Goal: Transaction & Acquisition: Purchase product/service

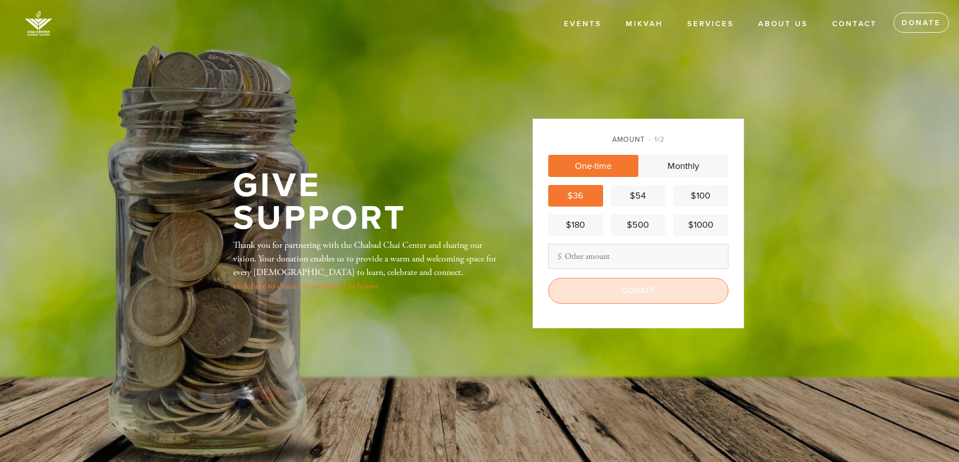
click at [610, 293] on input "Donate" at bounding box center [638, 290] width 180 height 25
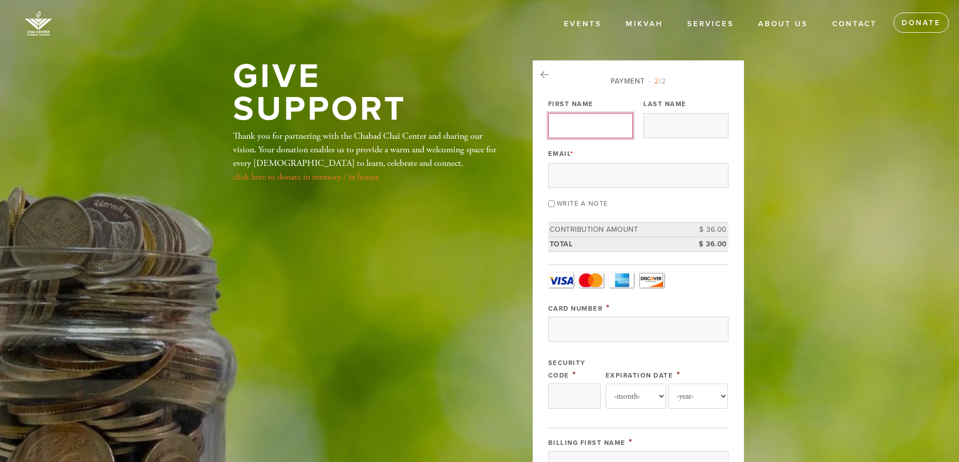
click at [590, 126] on input "First Name" at bounding box center [590, 125] width 85 height 25
type input "[PERSON_NAME]"
type input "Hipsman"
type input "[EMAIL_ADDRESS][DOMAIN_NAME]"
type input "42 ACORN DR"
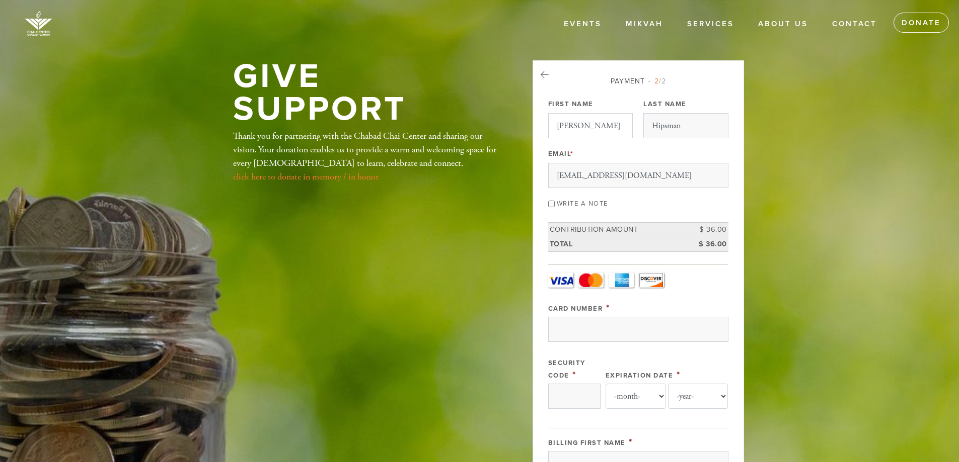
type input "[PERSON_NAME]"
type input "[GEOGRAPHIC_DATA]"
type input "02368"
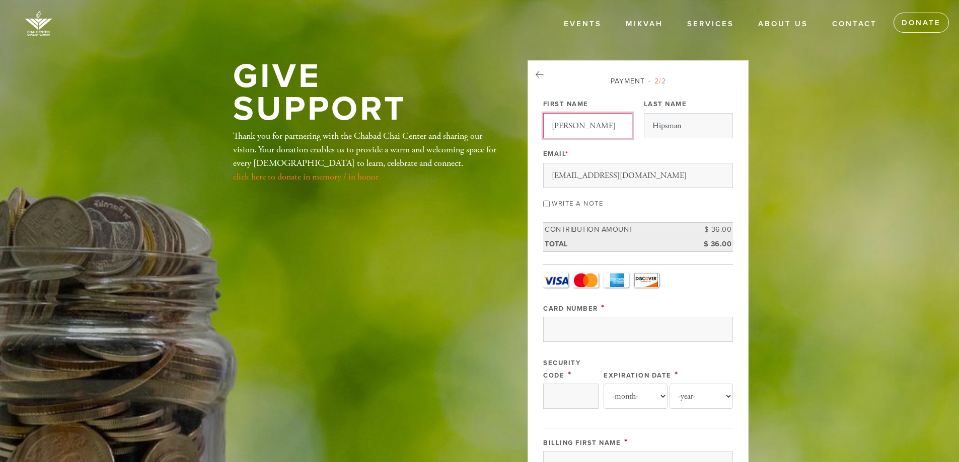
scroll to position [449, 0]
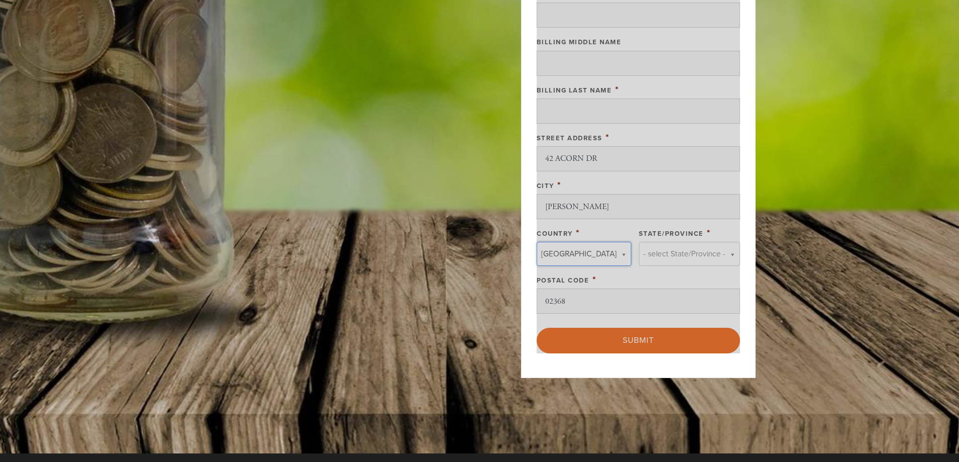
type input "[GEOGRAPHIC_DATA]"
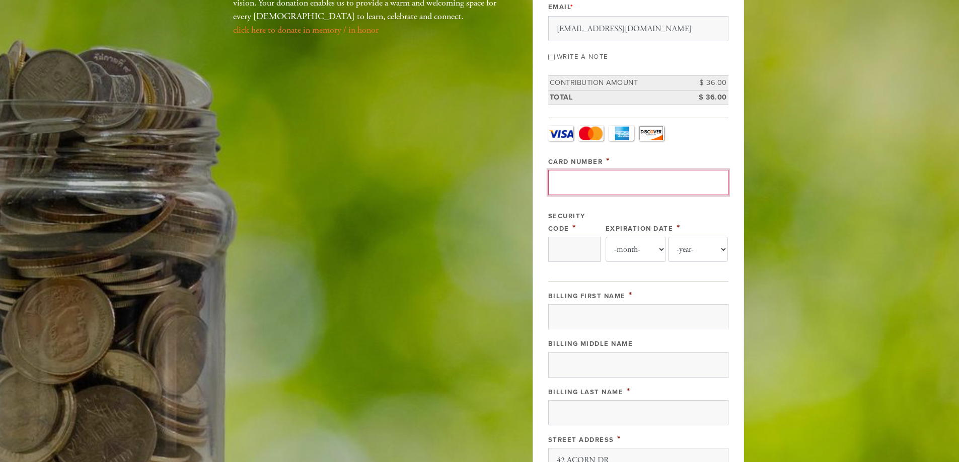
scroll to position [0, 0]
click at [577, 182] on input "Card Number" at bounding box center [638, 182] width 180 height 25
type input "[CREDIT_CARD_NUMBER]"
type input "191"
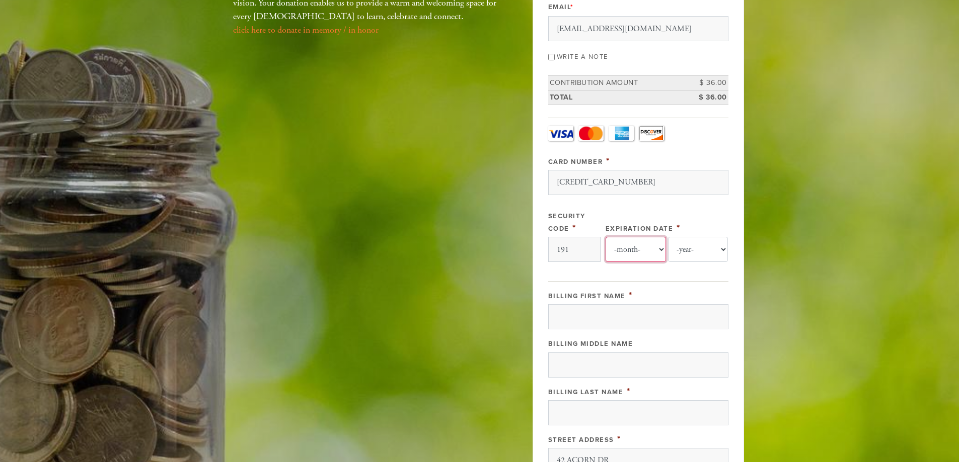
select select "11"
select select "2027"
type input "[PERSON_NAME]"
type input "Hipsman"
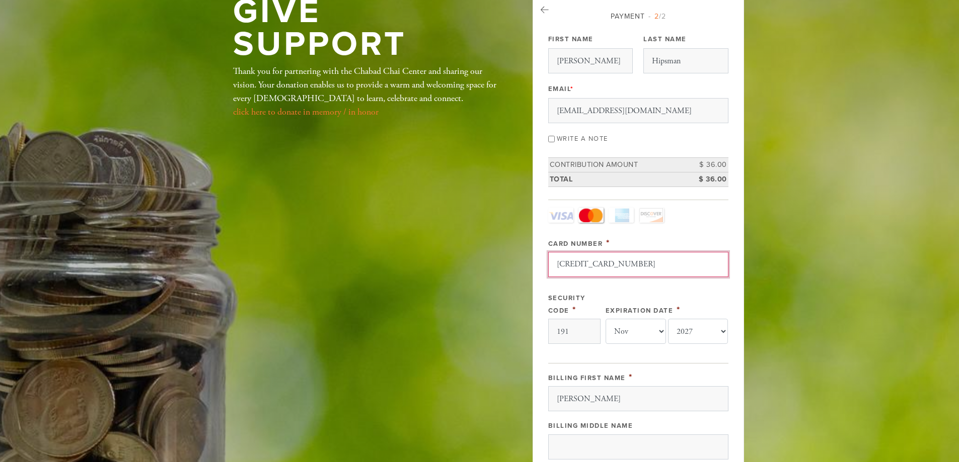
scroll to position [46, 0]
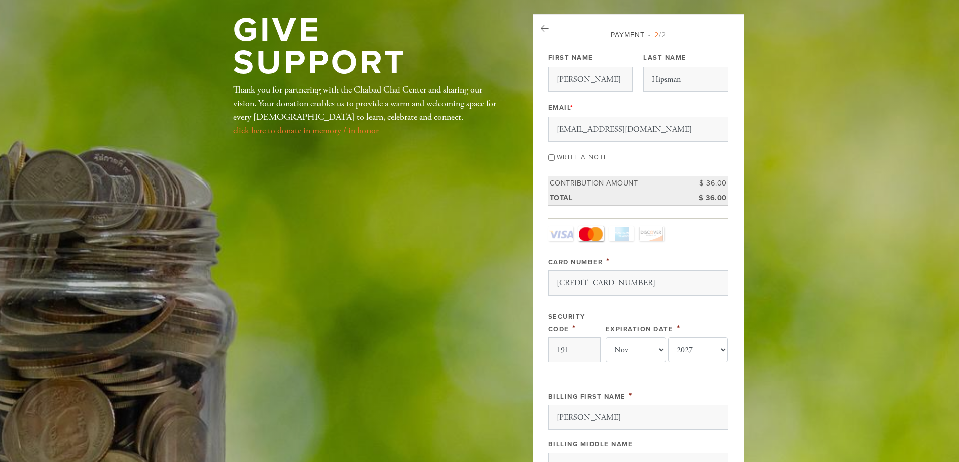
click at [553, 159] on input "Write a note" at bounding box center [551, 157] width 7 height 7
checkbox input "true"
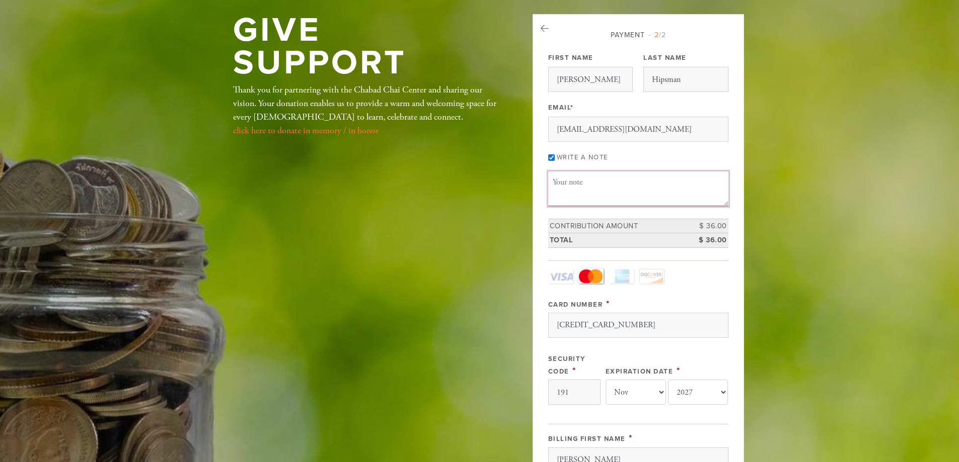
click at [586, 182] on textarea "Message or dedication" at bounding box center [638, 189] width 180 height 34
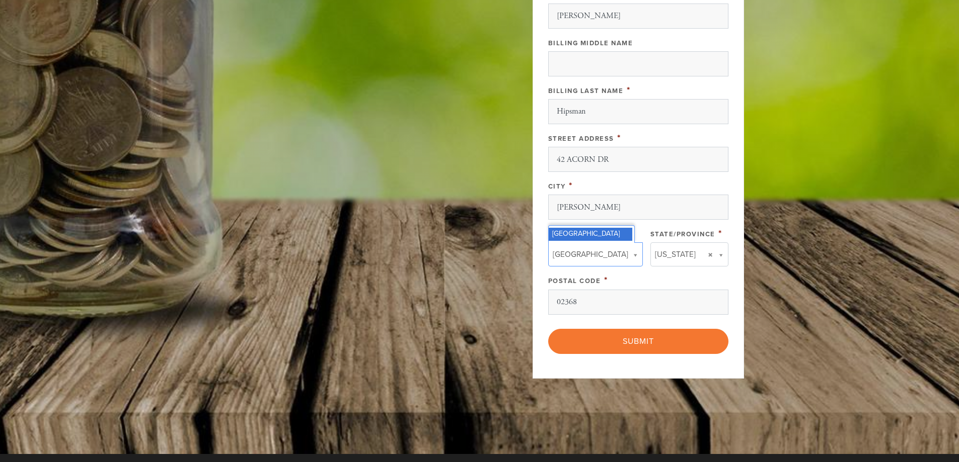
scroll to position [499, 0]
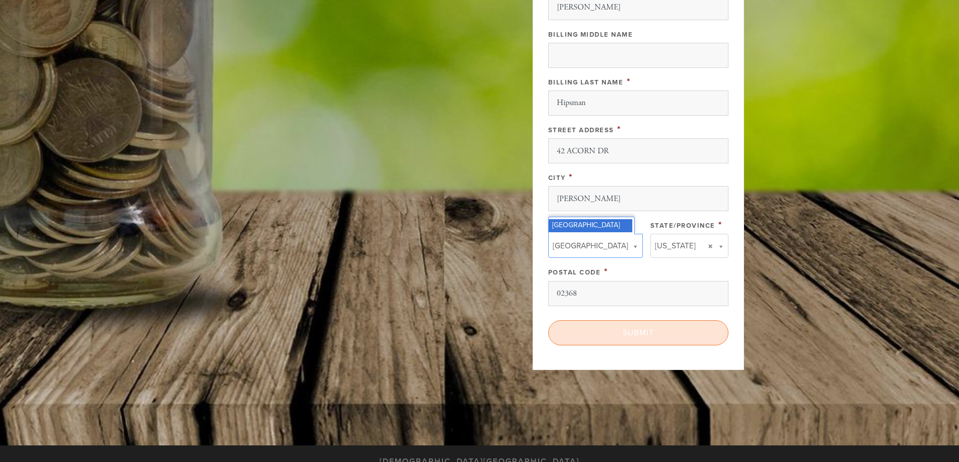
type textarea "Kol Nidre"
click at [635, 334] on input "Submit" at bounding box center [638, 333] width 180 height 25
